Goal: Information Seeking & Learning: Compare options

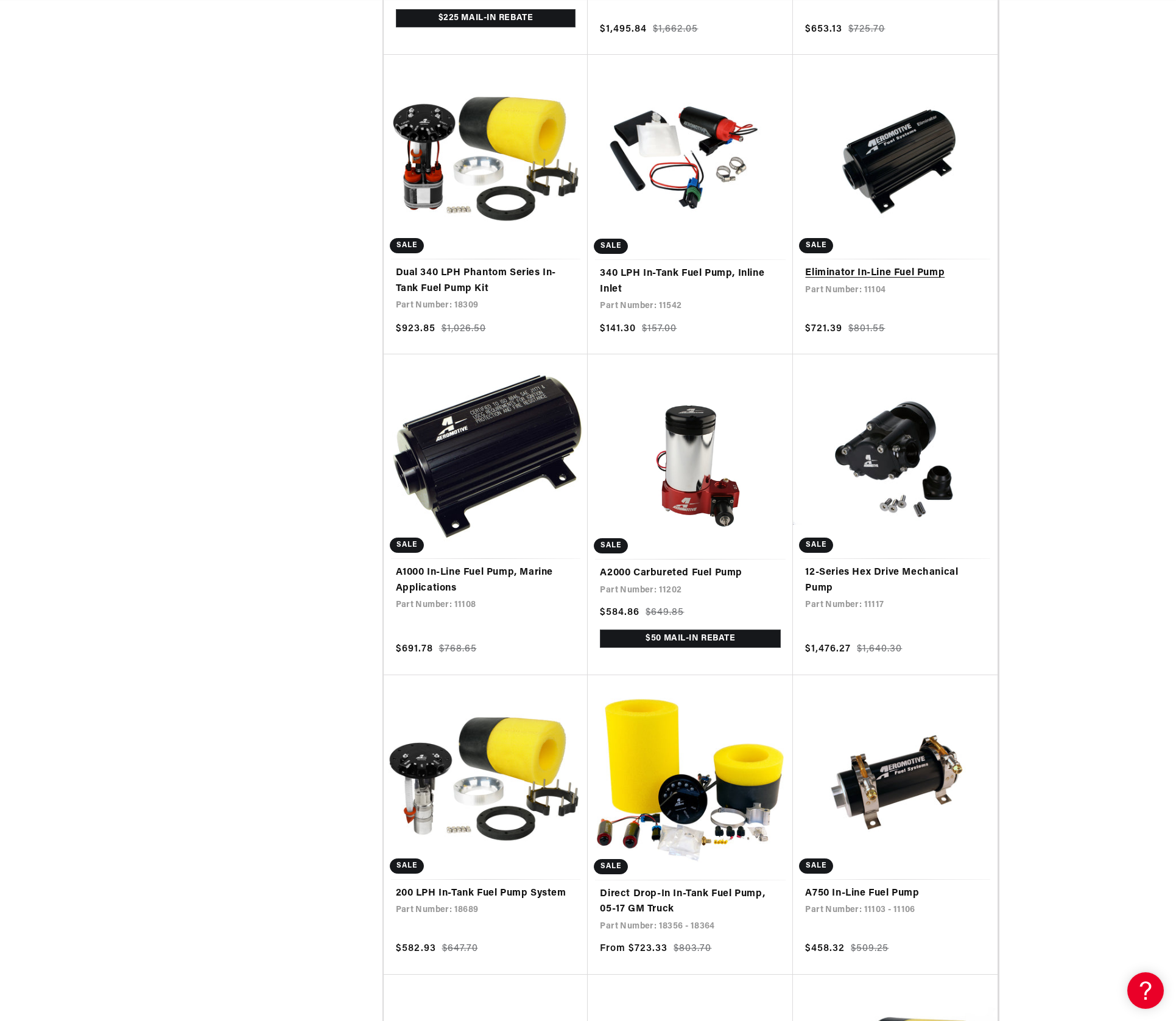
scroll to position [1247, 0]
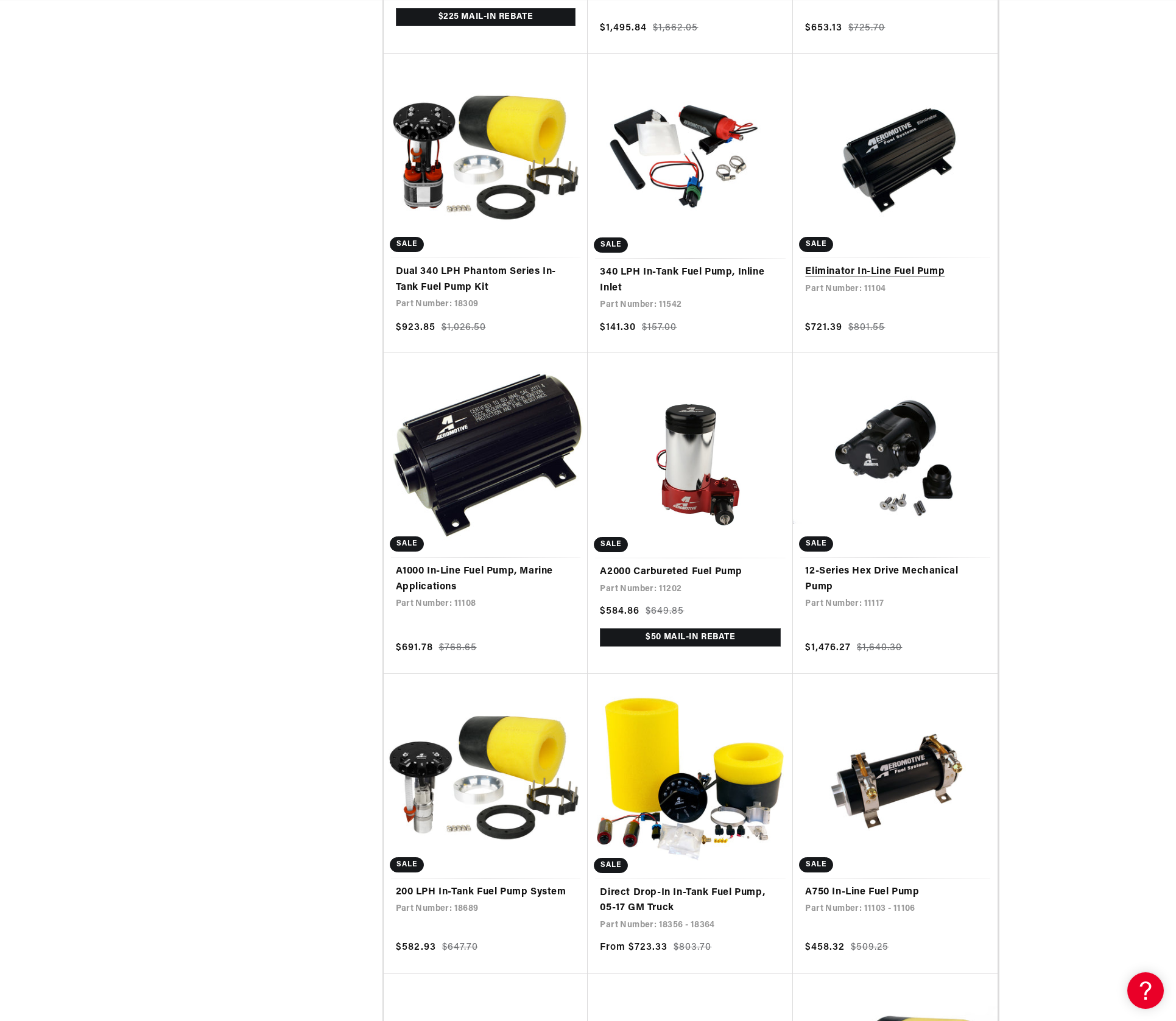
click at [904, 280] on link "Eliminator In-Line Fuel Pump" at bounding box center [895, 271] width 180 height 15
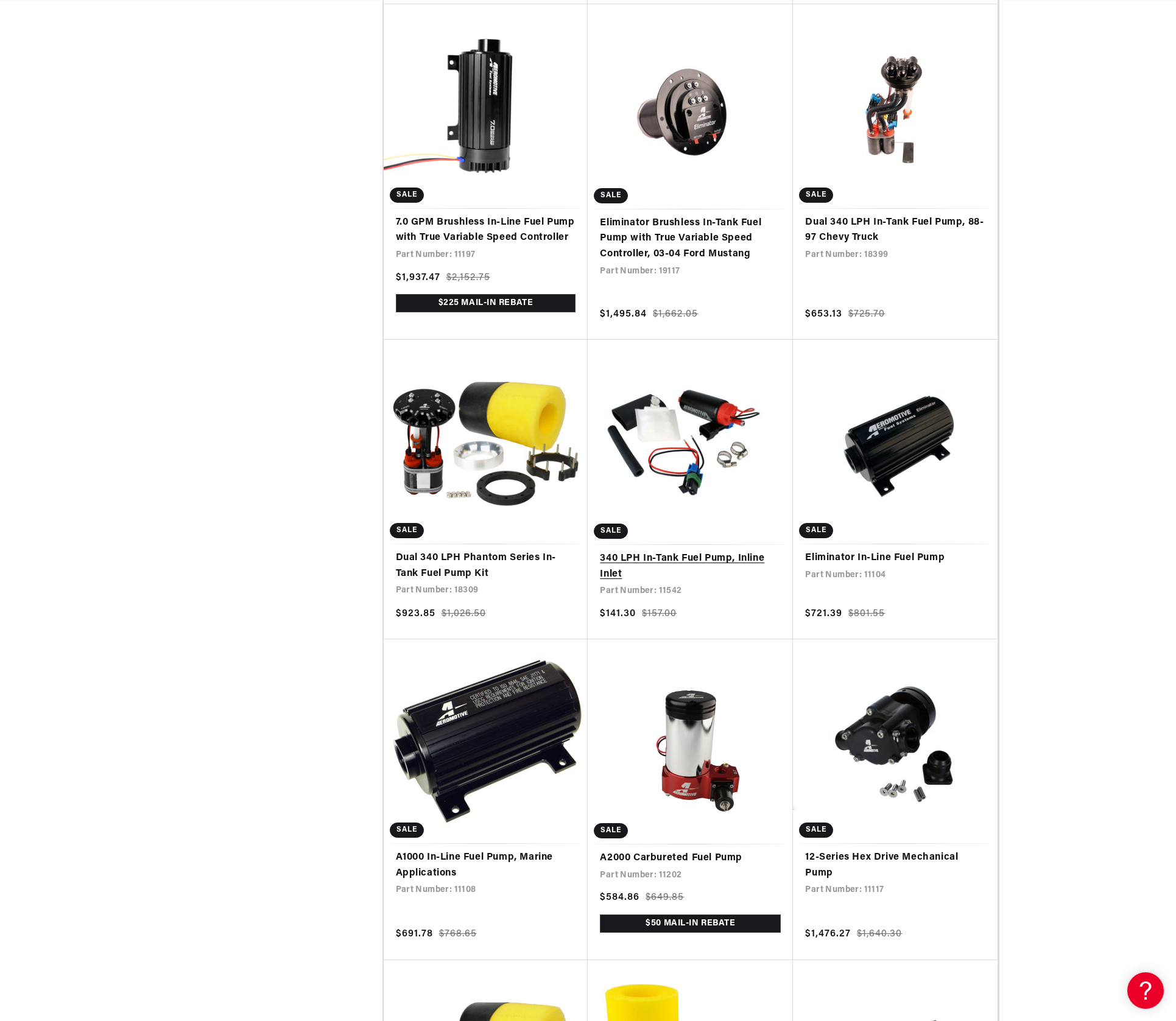
scroll to position [0, 691]
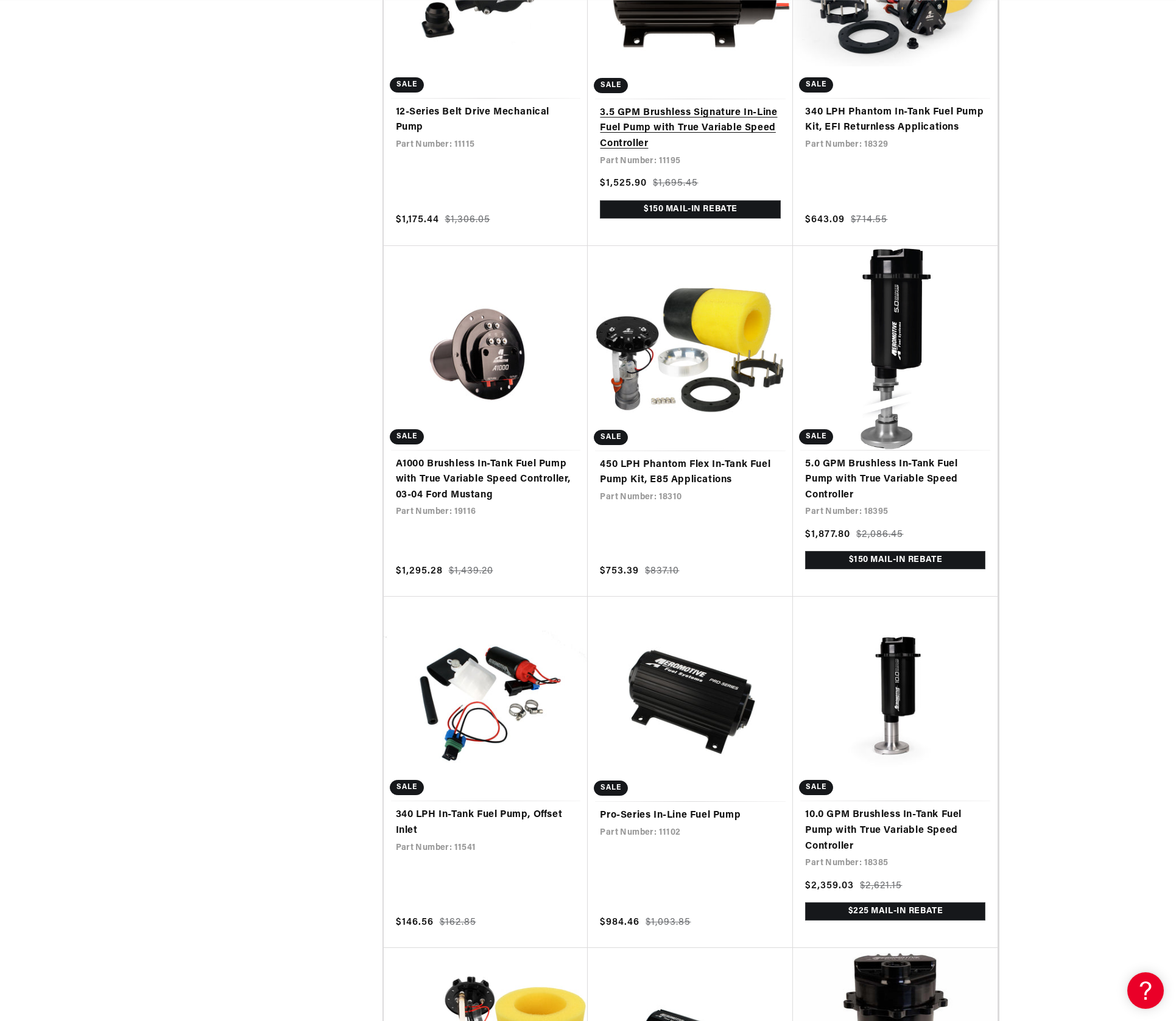
scroll to position [2331, 0]
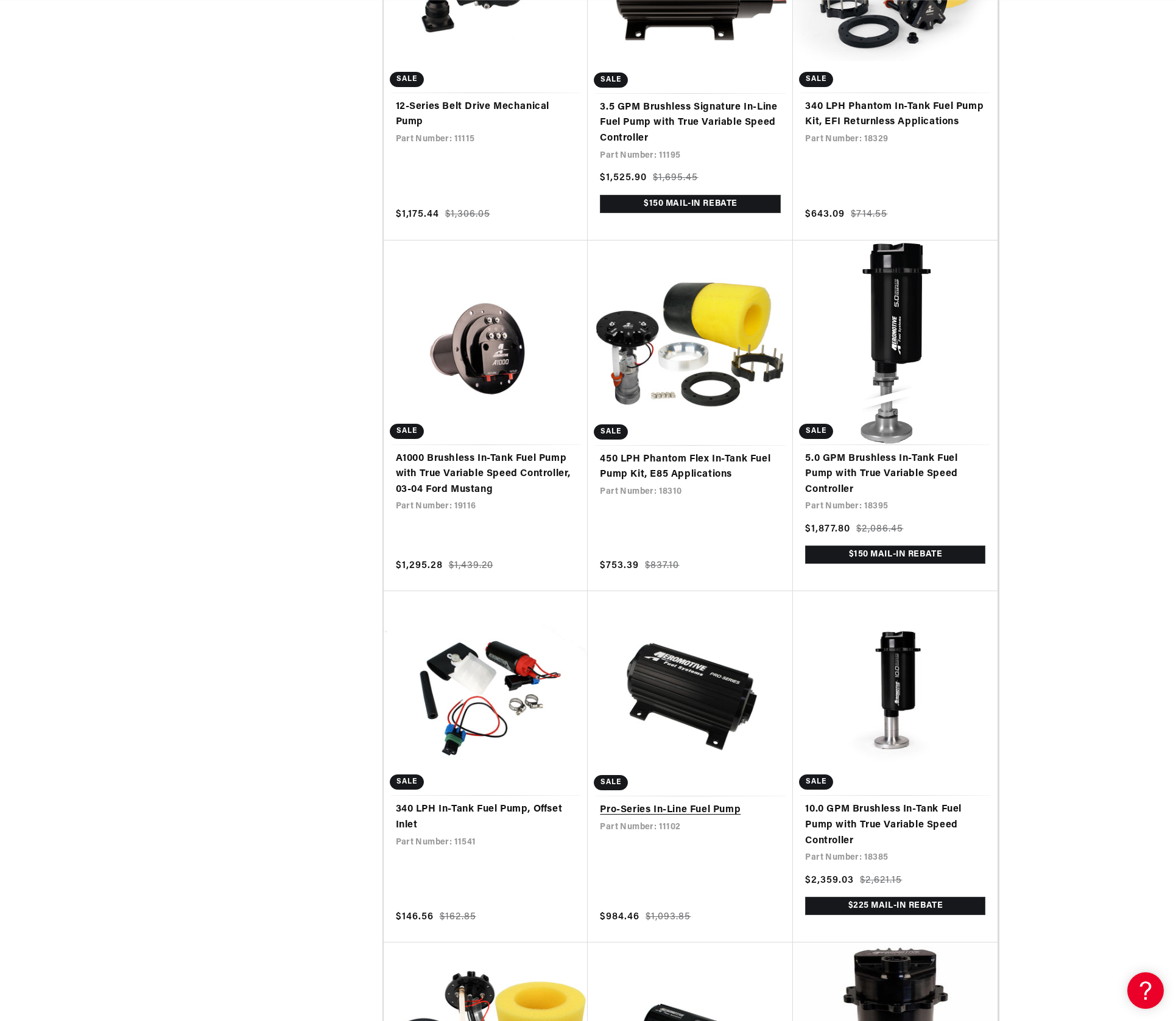
click at [645, 809] on link "Pro-Series In-Line Fuel Pump" at bounding box center [689, 809] width 181 height 15
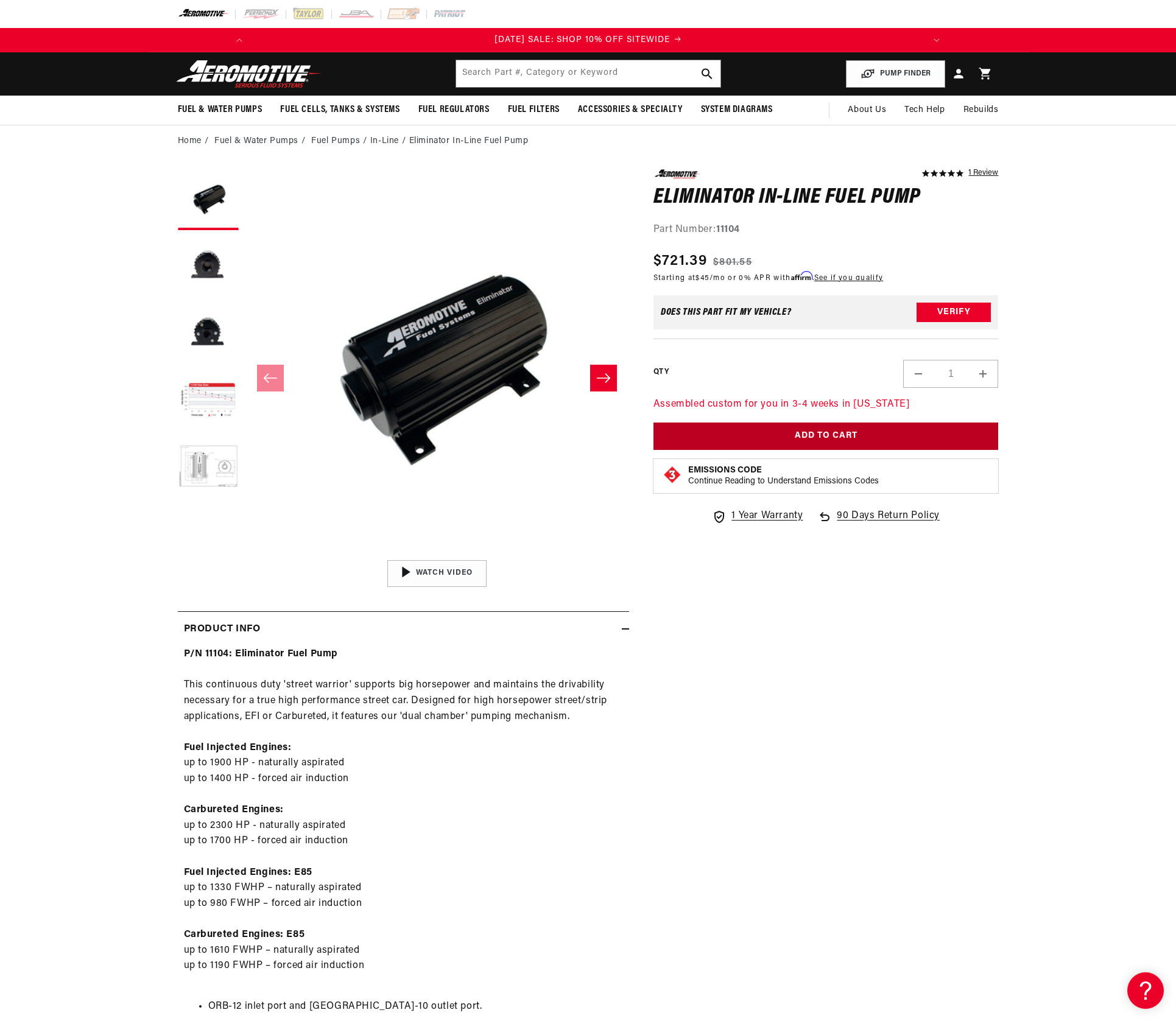
scroll to position [0, 691]
click at [223, 390] on button "Load image 4 in gallery view" at bounding box center [208, 400] width 61 height 61
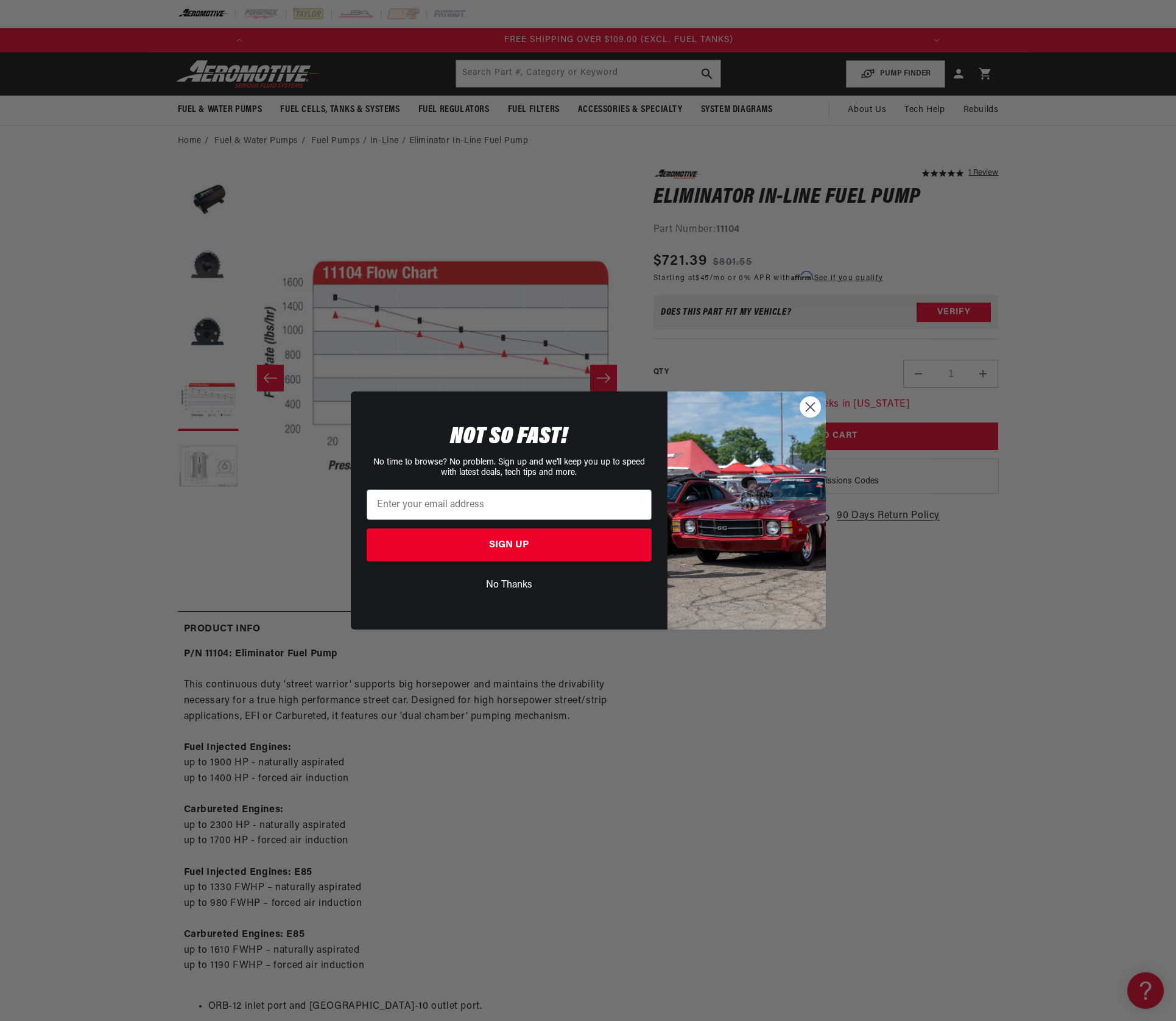
scroll to position [0, 1381]
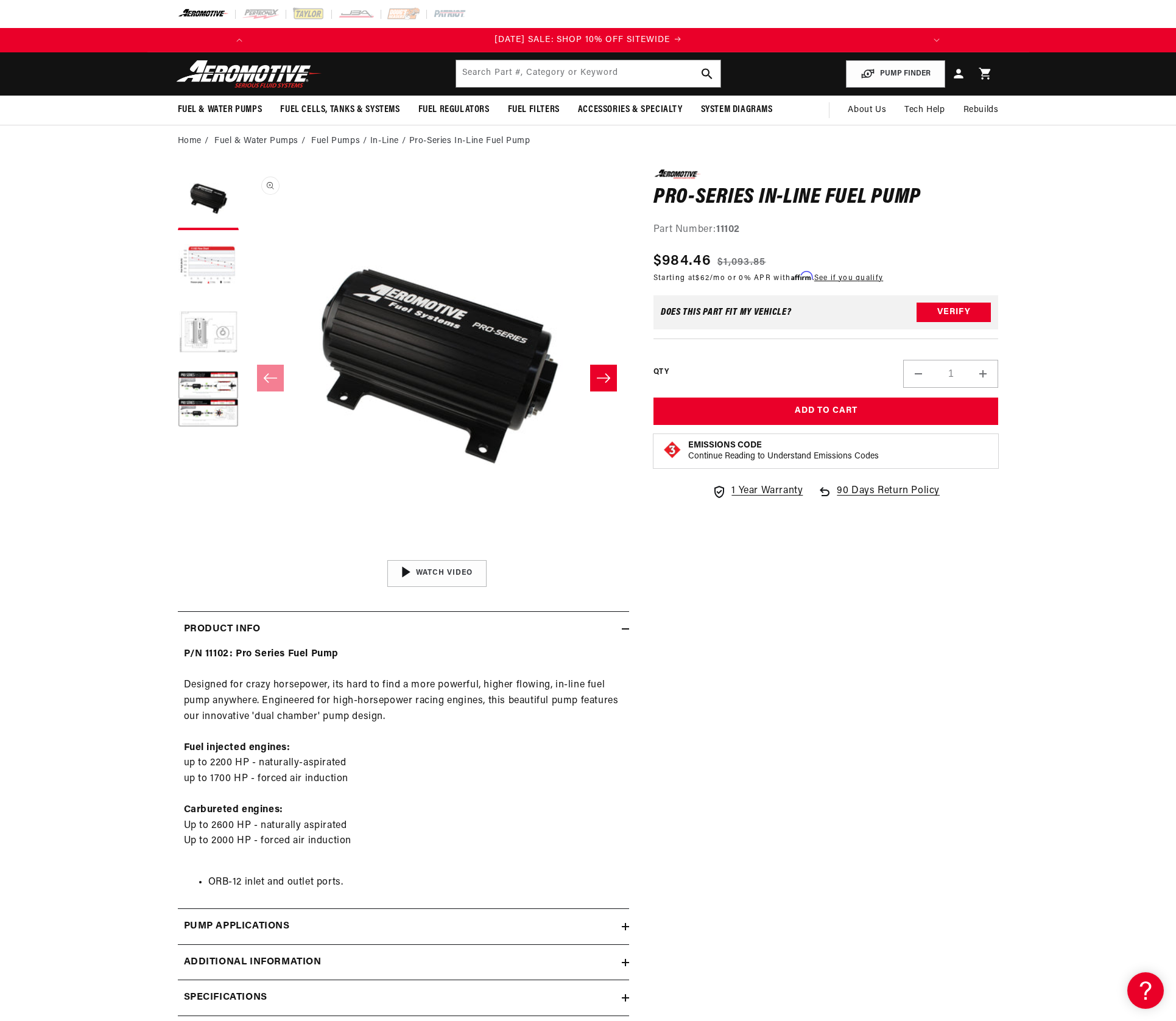
scroll to position [1, 0]
